Goal: Navigation & Orientation: Find specific page/section

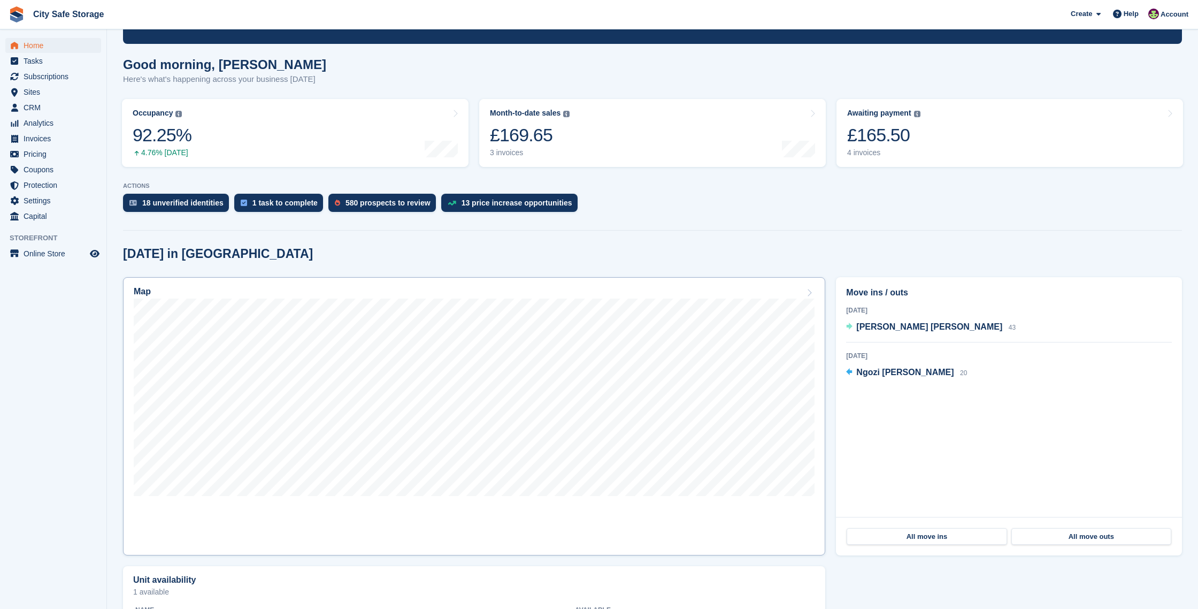
scroll to position [73, 0]
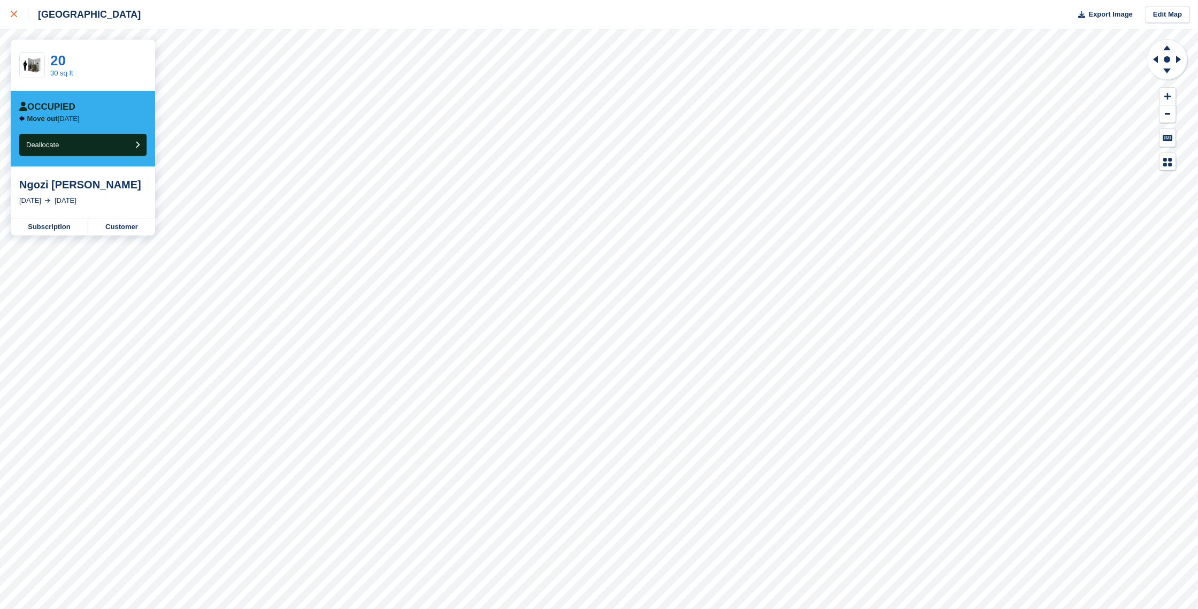
click at [11, 16] on icon at bounding box center [14, 14] width 6 height 6
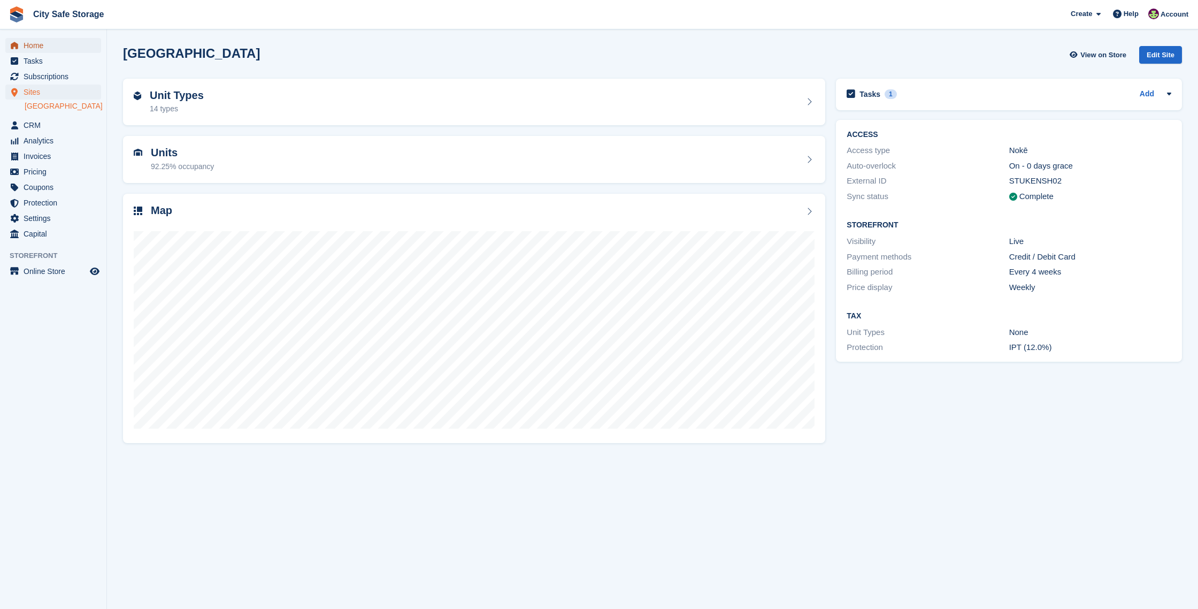
click at [37, 42] on span "Home" at bounding box center [56, 45] width 64 height 15
